Goal: Use online tool/utility: Utilize a website feature to perform a specific function

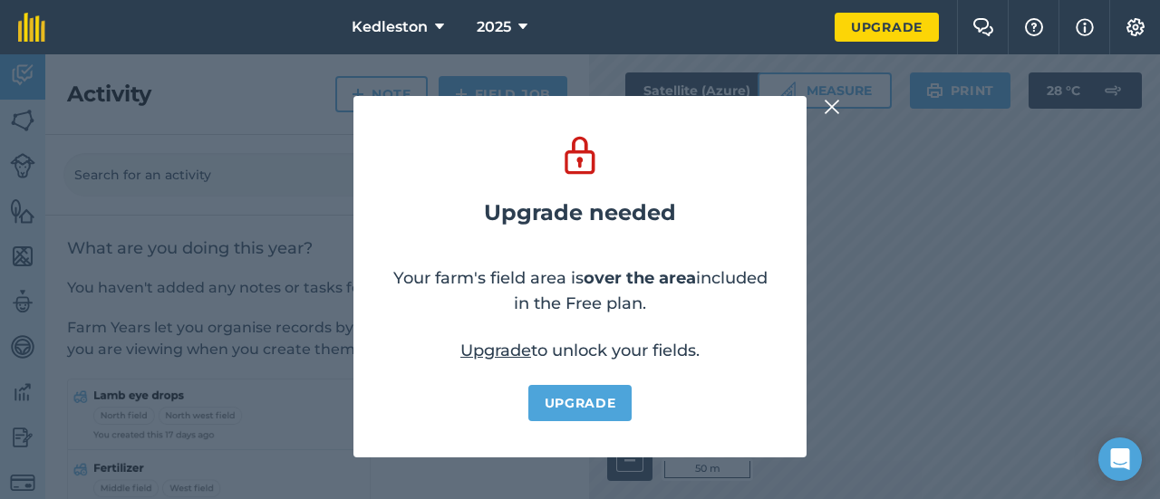
click at [829, 104] on img at bounding box center [832, 107] width 16 height 22
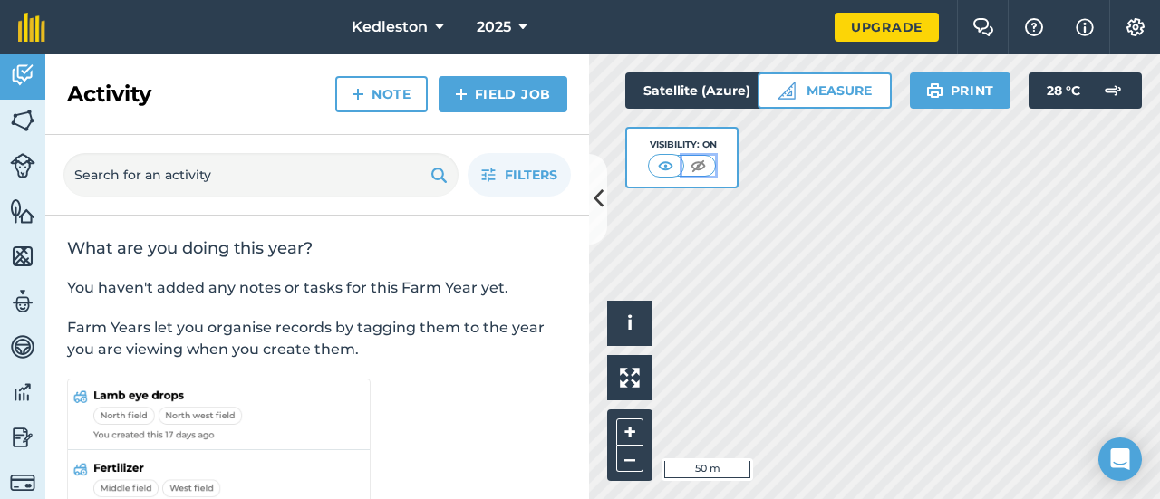
click at [697, 166] on img at bounding box center [698, 166] width 23 height 18
click at [697, 166] on img at bounding box center [699, 166] width 23 height 18
click at [597, 202] on icon at bounding box center [599, 199] width 10 height 32
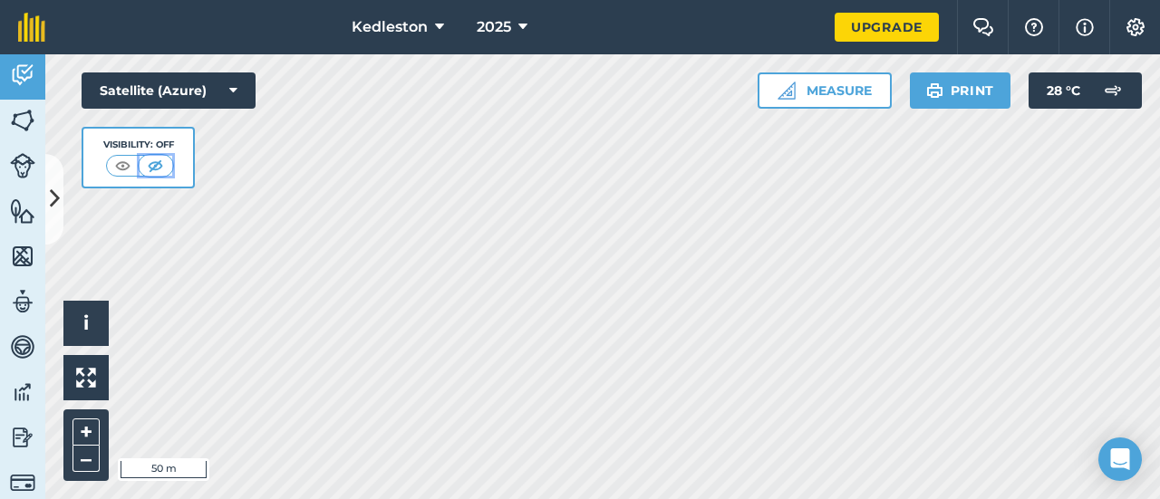
click at [153, 162] on img at bounding box center [155, 166] width 23 height 18
click at [121, 162] on img at bounding box center [122, 166] width 23 height 18
click at [811, 87] on button "Measure" at bounding box center [825, 91] width 134 height 36
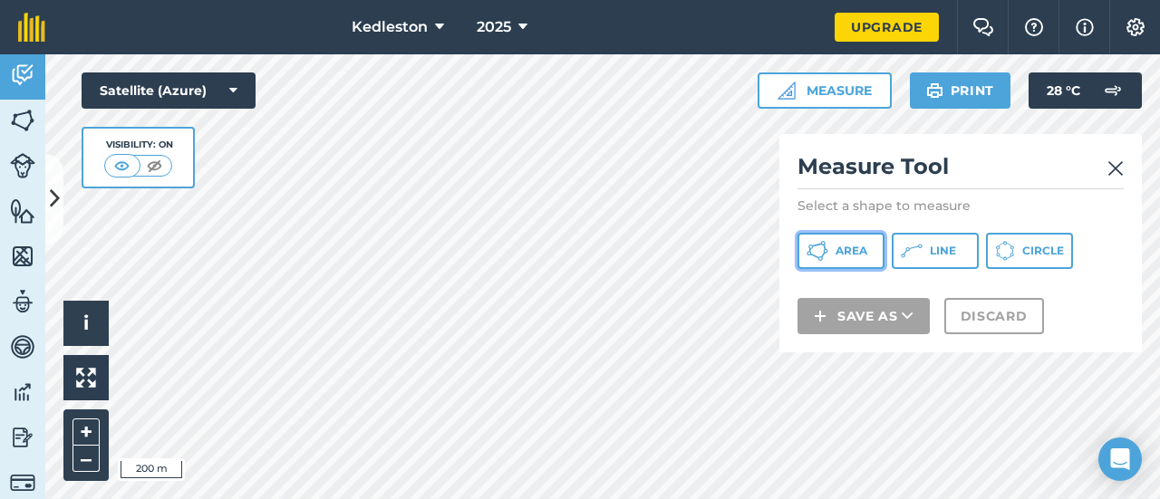
click at [852, 255] on span "Area" at bounding box center [852, 251] width 32 height 15
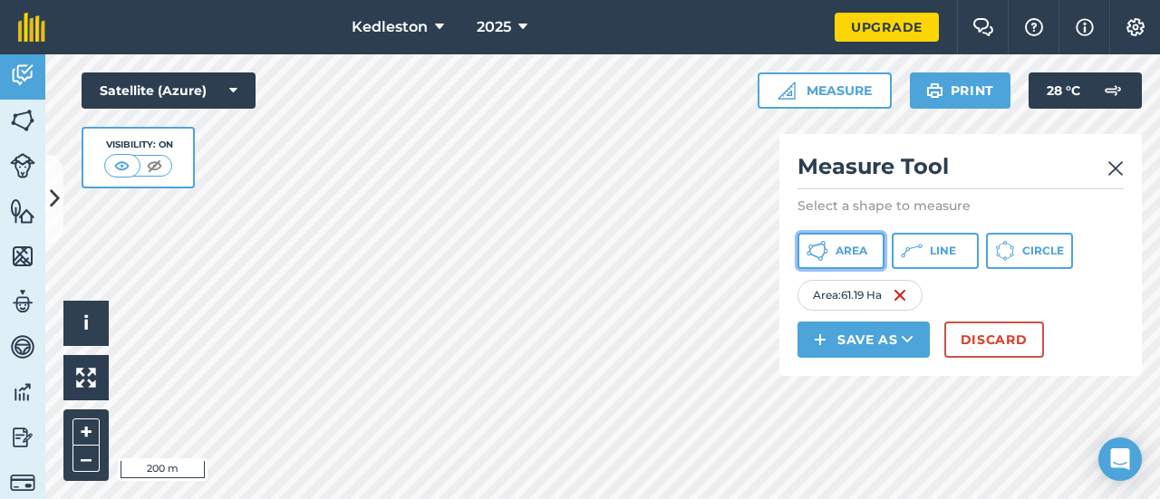
click at [836, 248] on span "Area" at bounding box center [852, 251] width 32 height 15
click at [494, 47] on div "Kedleston 2025 Upgrade Farm Chat Help Info Settings Map printing is not availab…" at bounding box center [580, 249] width 1160 height 499
click at [831, 247] on button "Area" at bounding box center [841, 251] width 87 height 36
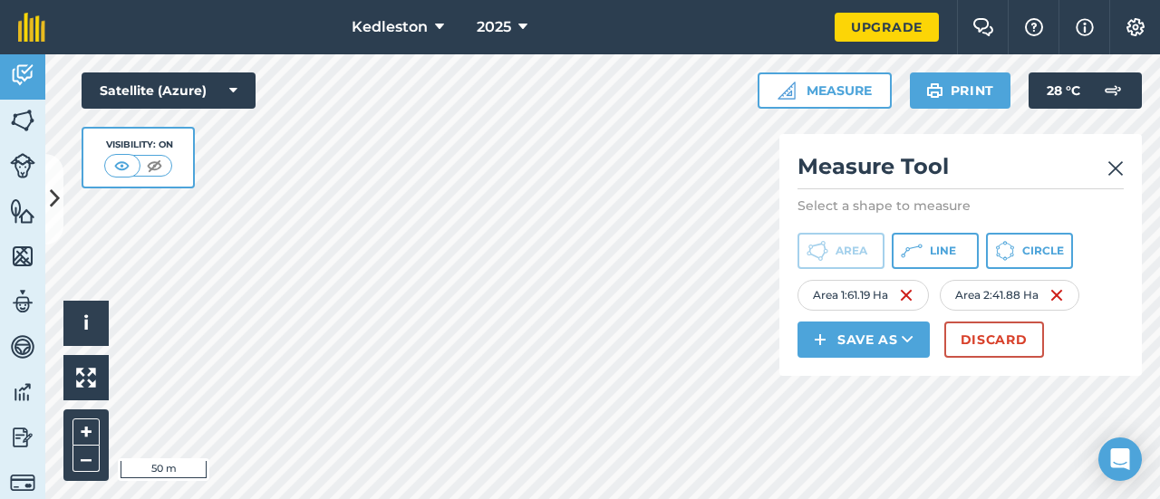
click at [807, 331] on div "Click to start drawing i © 2025 TomTom, Microsoft 50 m + – Satellite (Azure) Vi…" at bounding box center [602, 276] width 1115 height 445
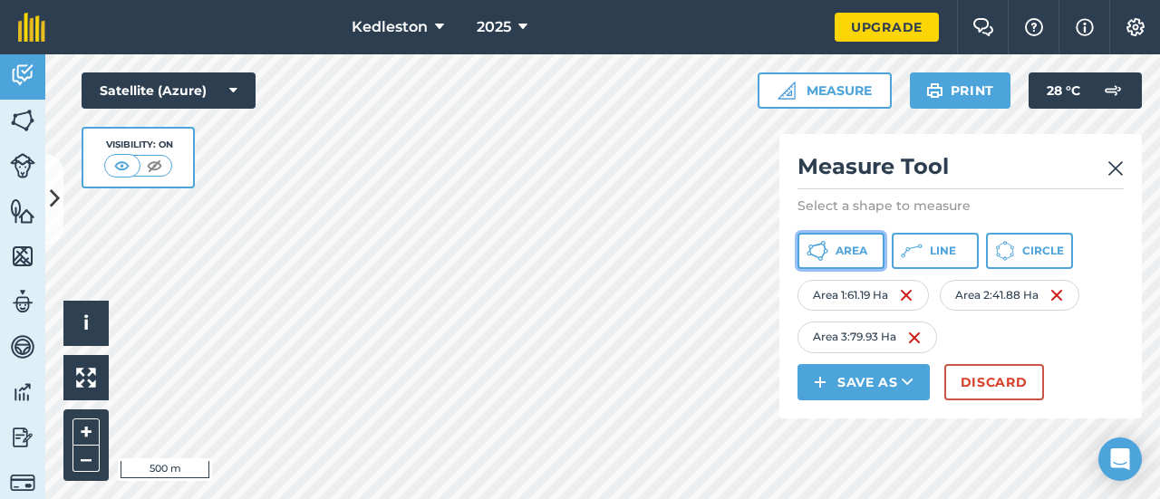
click at [840, 251] on span "Area" at bounding box center [852, 251] width 32 height 15
